Goal: Information Seeking & Learning: Learn about a topic

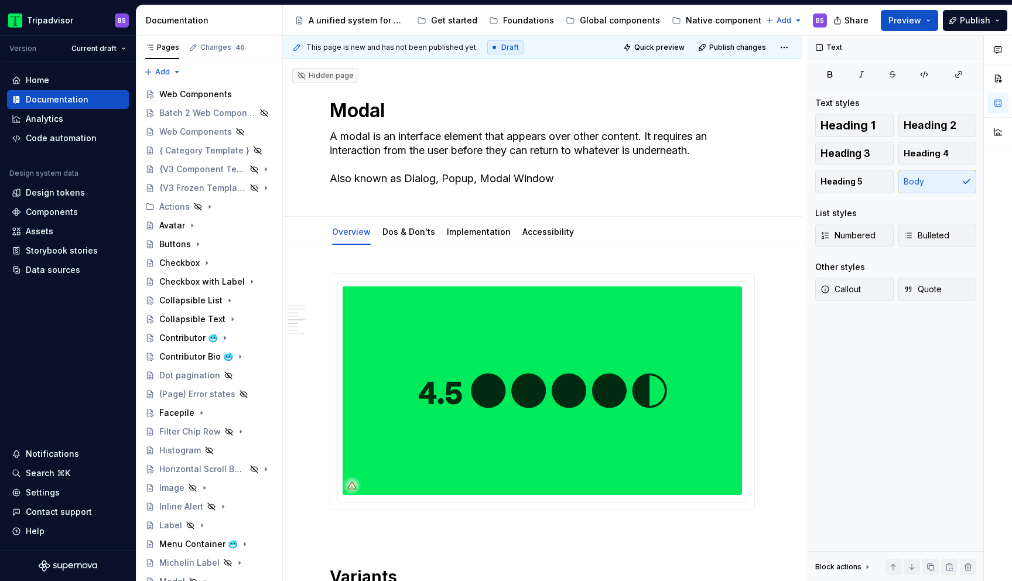
scroll to position [1508, 0]
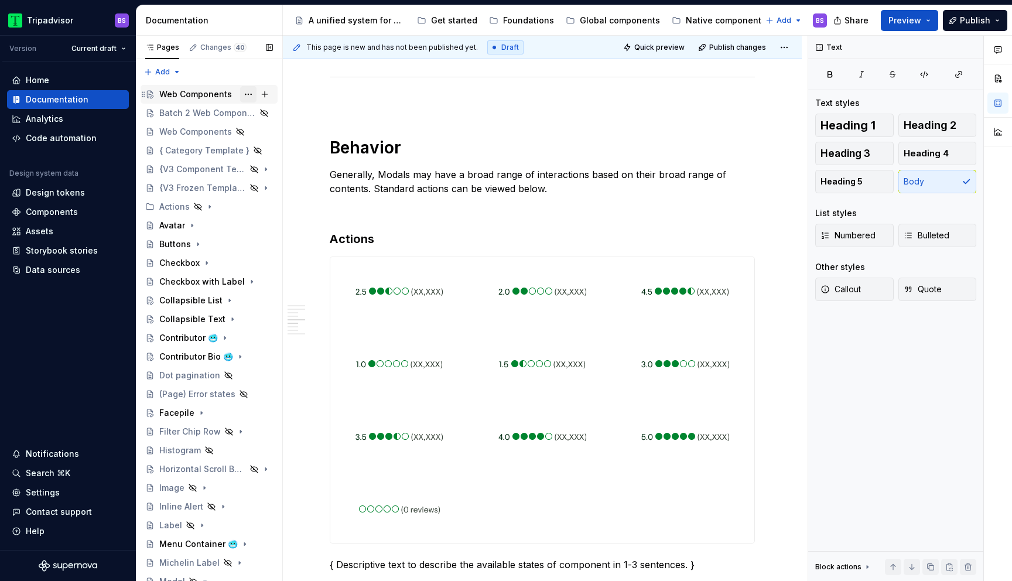
click at [249, 93] on button "Page tree" at bounding box center [248, 94] width 16 height 16
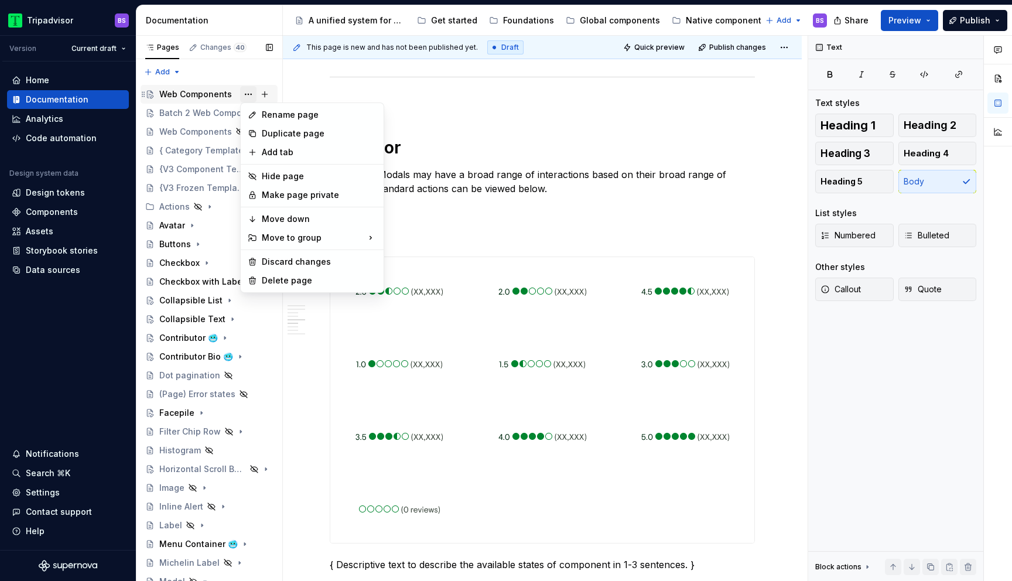
click at [249, 93] on div "Pages Changes 40 Add Accessibility guide for tree Page tree. Navigate the tree …" at bounding box center [209, 311] width 146 height 550
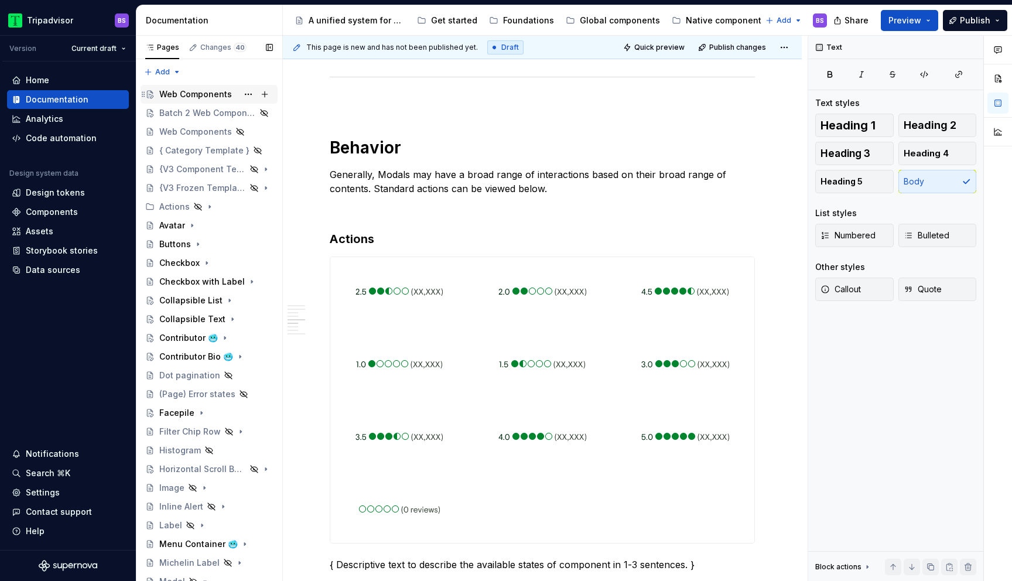
click at [183, 100] on div "Web Components" at bounding box center [195, 94] width 73 height 12
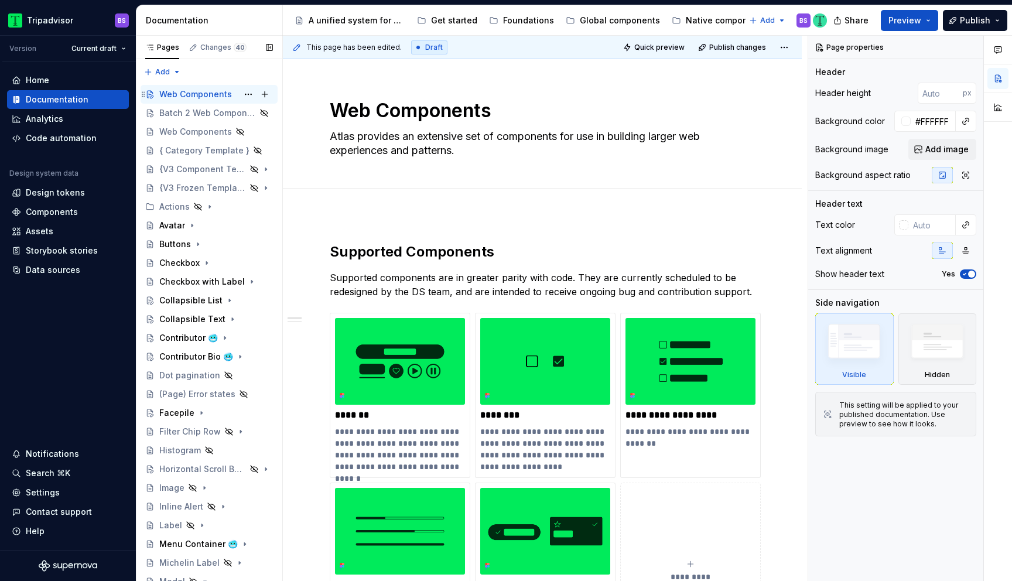
click at [201, 95] on div "Web Components" at bounding box center [195, 94] width 73 height 12
click at [203, 111] on div "Batch 2 Web Components" at bounding box center [192, 113] width 66 height 12
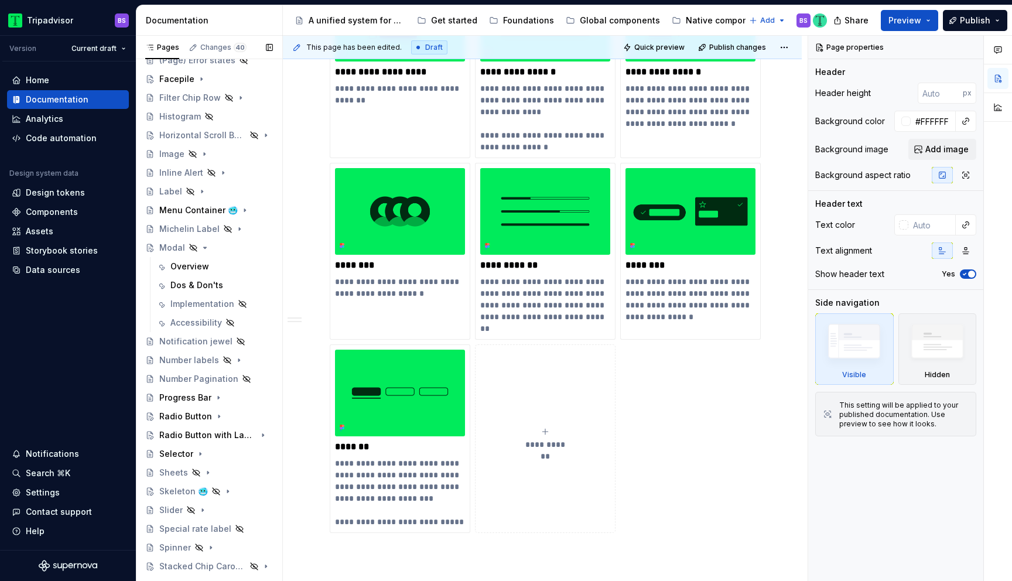
scroll to position [357, 0]
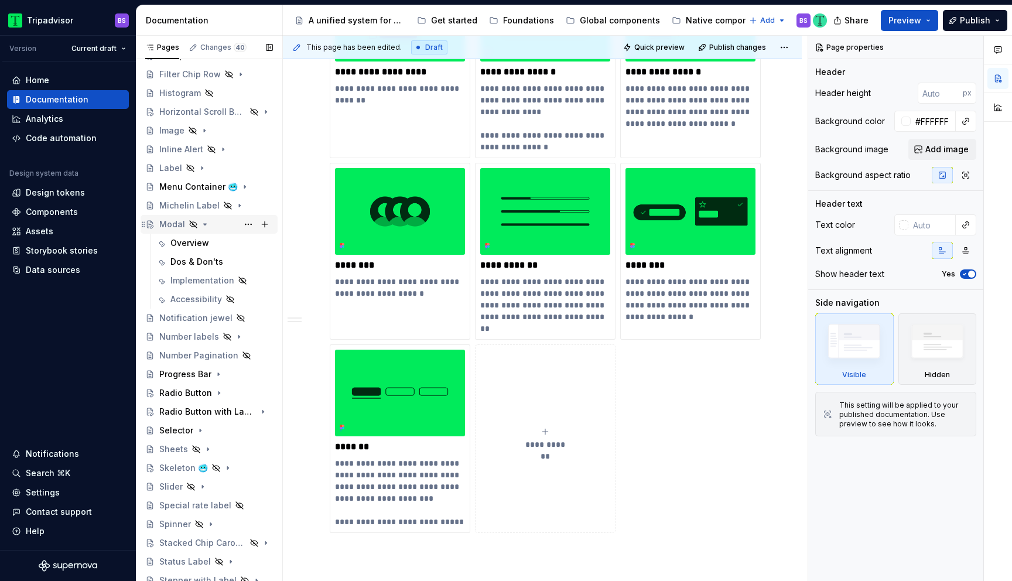
click at [204, 224] on icon "Page tree" at bounding box center [205, 224] width 3 height 1
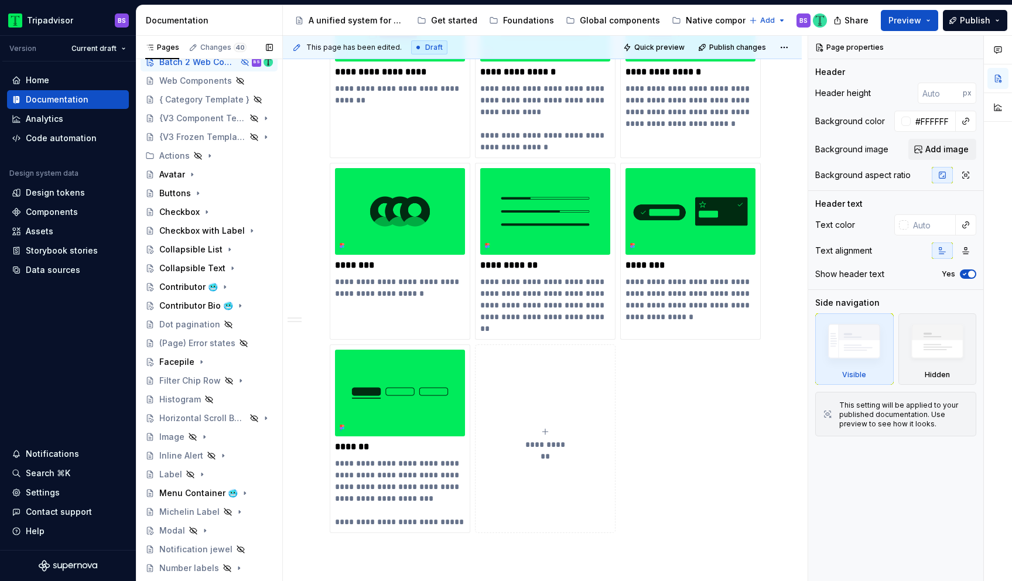
scroll to position [0, 0]
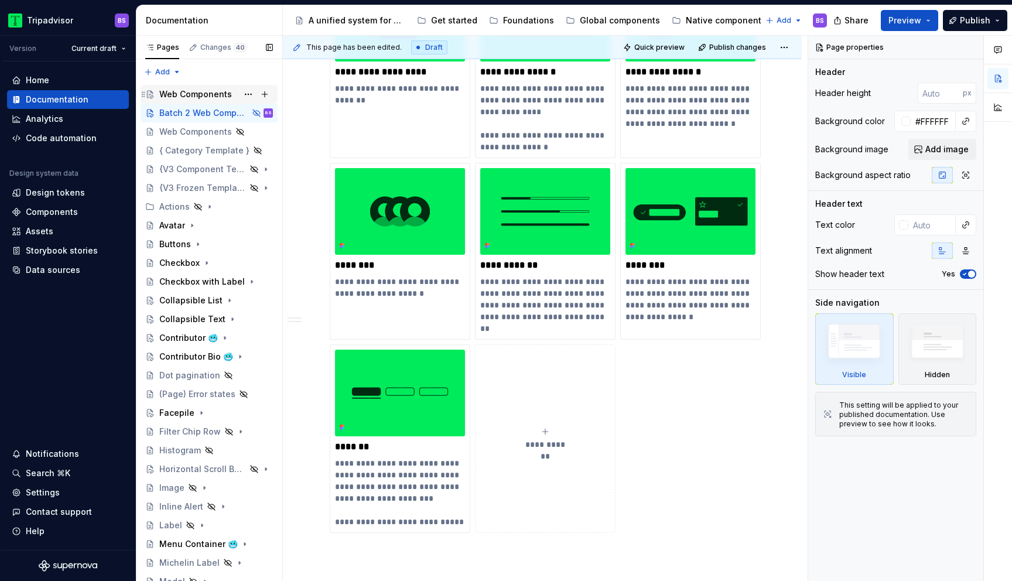
click at [232, 90] on div "Web Components" at bounding box center [216, 94] width 114 height 16
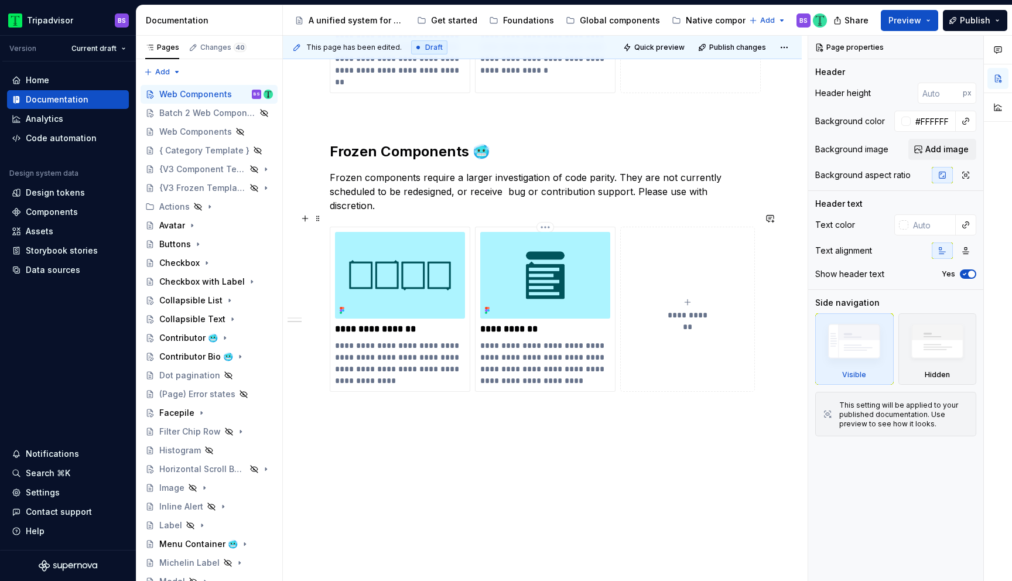
scroll to position [561, 0]
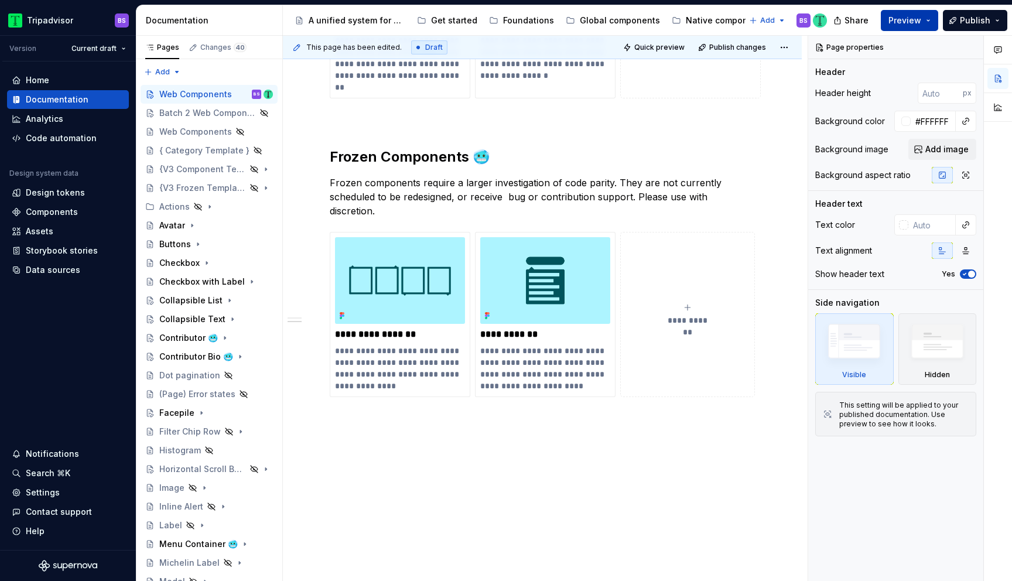
click at [922, 22] on button "Preview" at bounding box center [909, 20] width 57 height 21
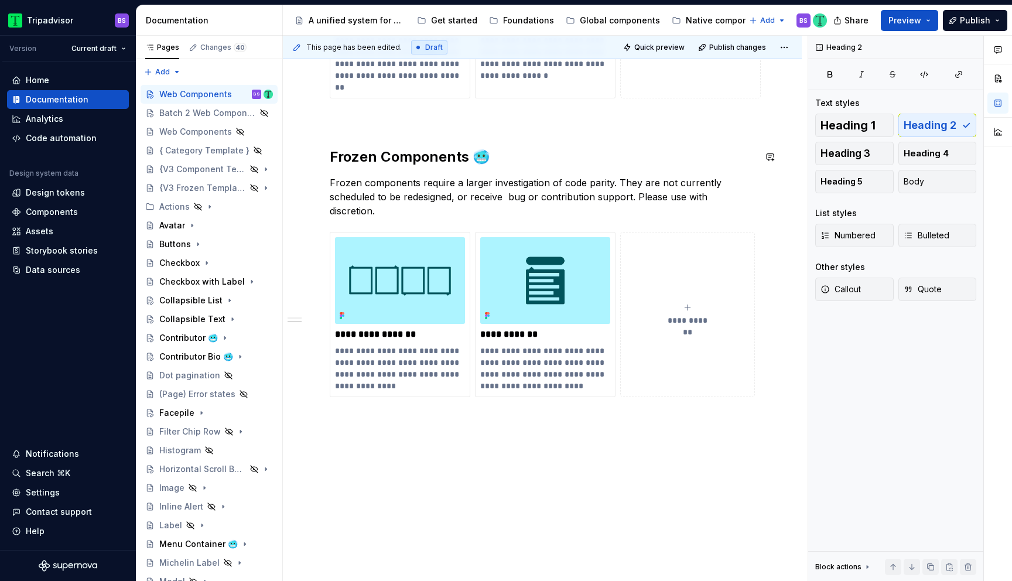
click at [519, 141] on div "**********" at bounding box center [542, 53] width 425 height 744
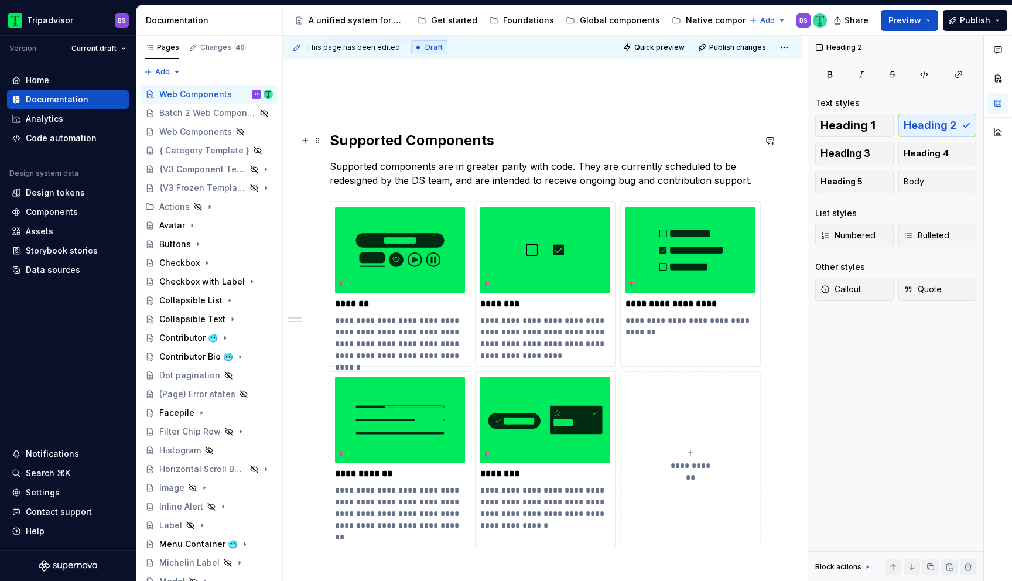
scroll to position [0, 0]
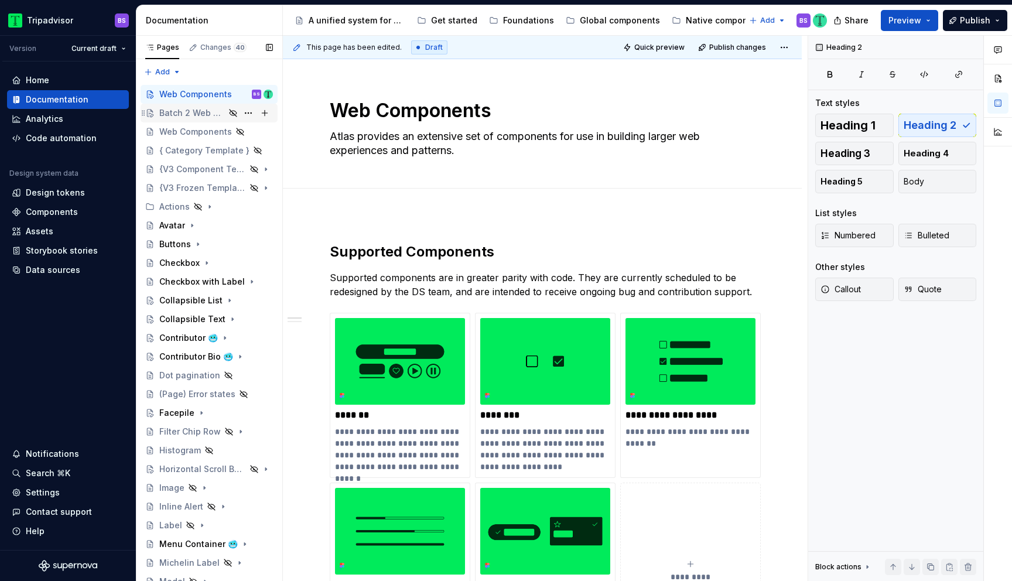
click at [214, 112] on div "Batch 2 Web Components" at bounding box center [192, 113] width 66 height 12
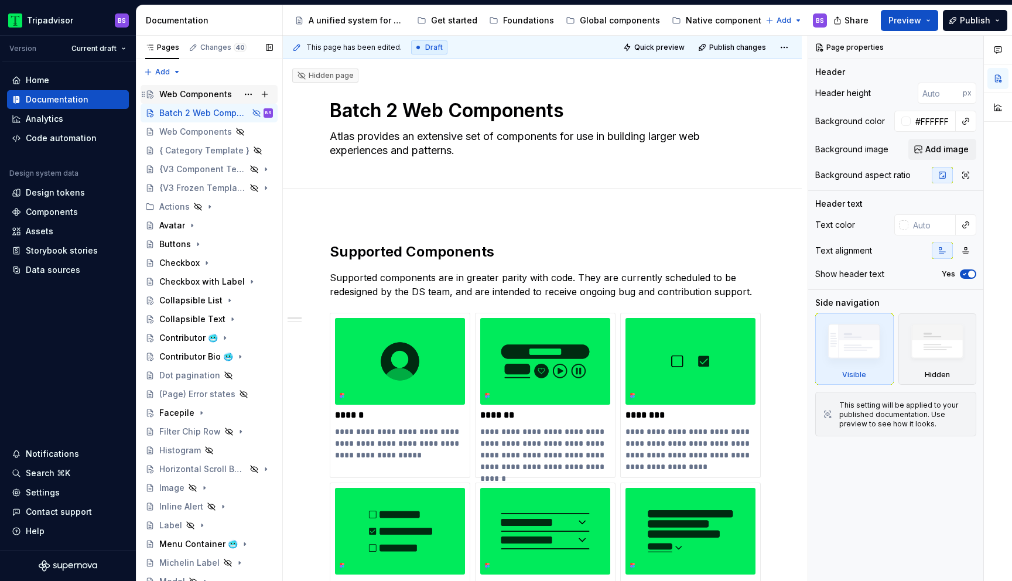
click at [220, 92] on div "Web Components" at bounding box center [195, 94] width 73 height 12
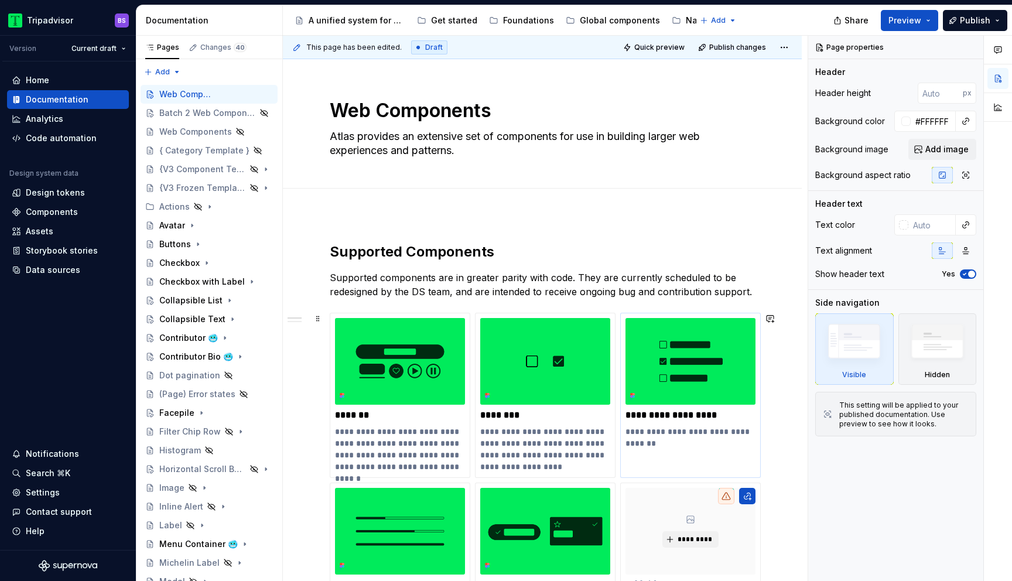
type textarea "*"
